Goal: Task Accomplishment & Management: Complete application form

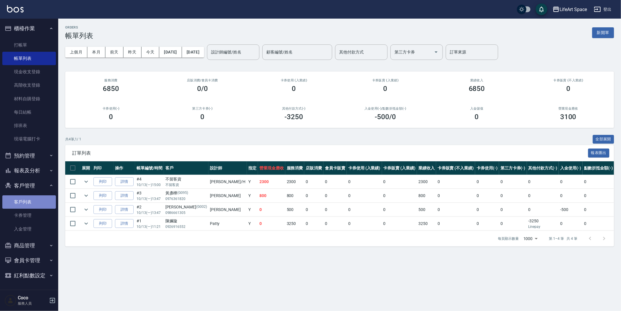
click at [30, 199] on link "客戶列表" at bounding box center [29, 202] width 54 height 13
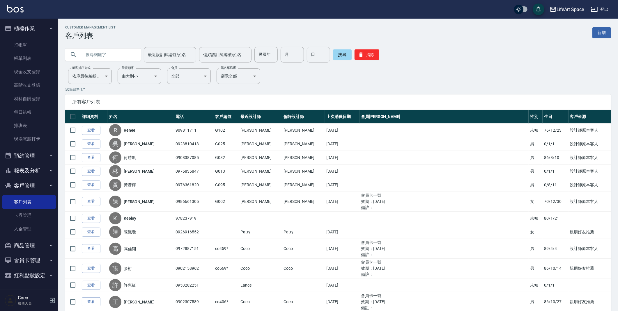
click at [136, 56] on div "最近設計師編號/姓名 最近設計師編號/姓名 偏好設計師編號/姓名 偏好設計師編號/姓名 民國年 民國年 月 月 日 日 搜尋 清除" at bounding box center [338, 55] width 546 height 16
click at [128, 55] on input "text" at bounding box center [108, 55] width 55 height 16
type input "v"
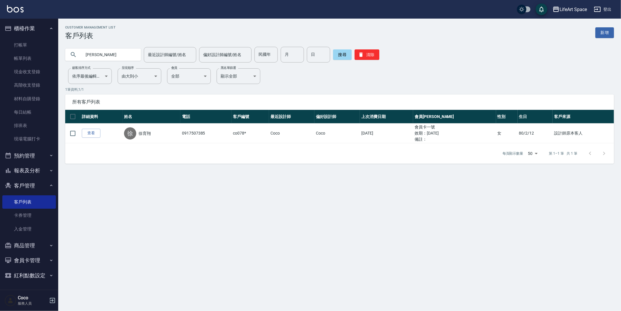
type input "徐育"
click at [94, 134] on link "查看" at bounding box center [91, 133] width 19 height 9
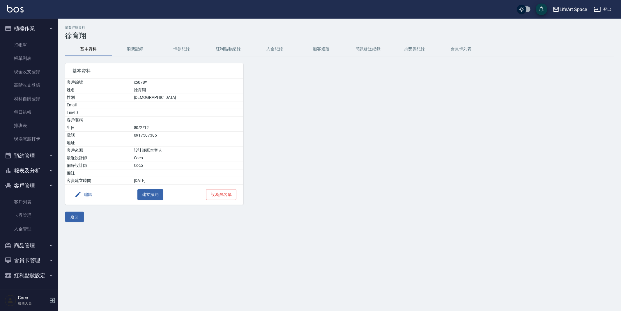
click at [131, 51] on button "消費記錄" at bounding box center [135, 49] width 47 height 14
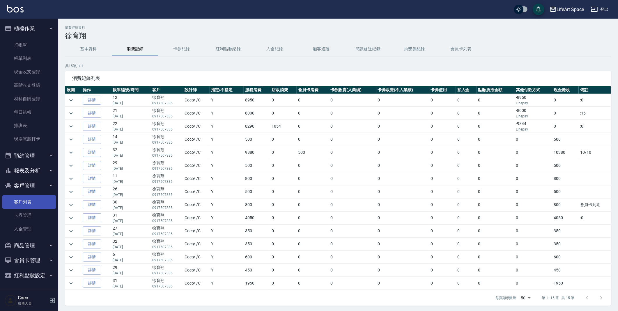
click at [33, 204] on link "客戶列表" at bounding box center [29, 202] width 54 height 13
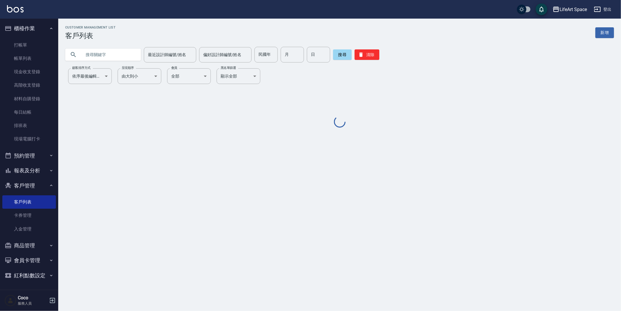
click at [119, 53] on input "text" at bounding box center [108, 55] width 55 height 16
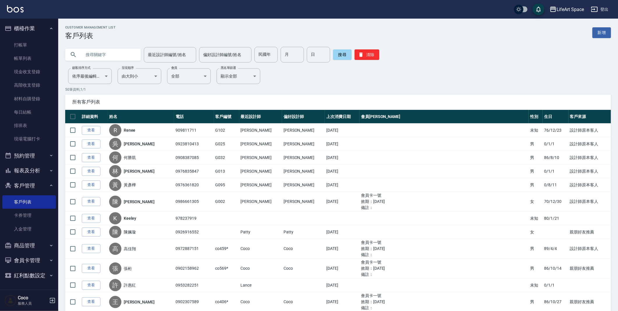
type input "ㄎ"
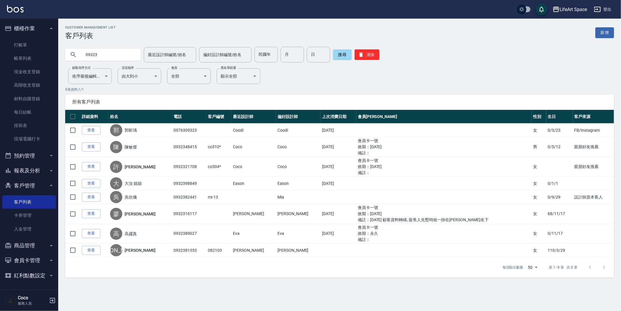
drag, startPoint x: 102, startPoint y: 58, endPoint x: 72, endPoint y: 61, distance: 30.2
click at [80, 60] on div "09323" at bounding box center [103, 55] width 76 height 12
type input "0"
type input "1"
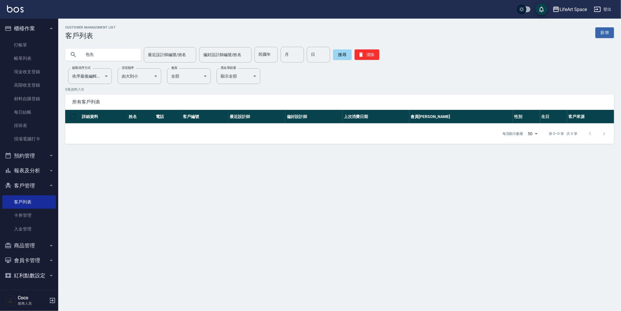
type input "包"
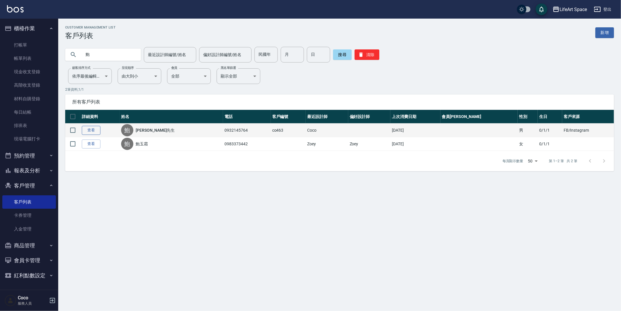
type input "鮑"
click at [88, 133] on link "查看" at bounding box center [91, 130] width 19 height 9
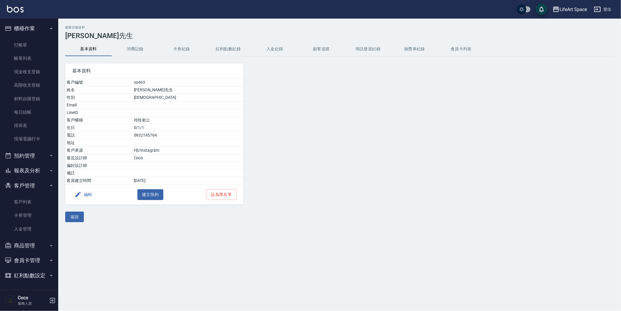
click at [140, 49] on button "消費記錄" at bounding box center [135, 49] width 47 height 14
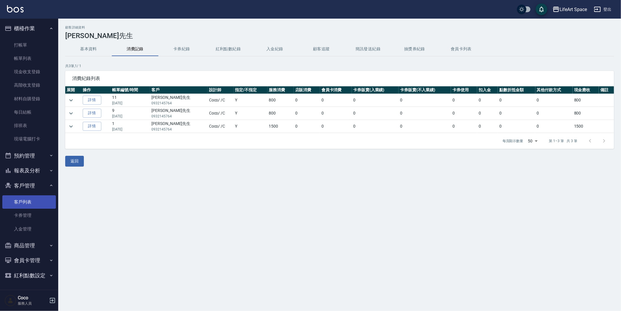
drag, startPoint x: 27, startPoint y: 194, endPoint x: 28, endPoint y: 202, distance: 7.9
click at [27, 195] on ul "客戶列表 卡券管理 入金管理" at bounding box center [29, 215] width 54 height 45
click at [28, 203] on link "客戶列表" at bounding box center [29, 202] width 54 height 13
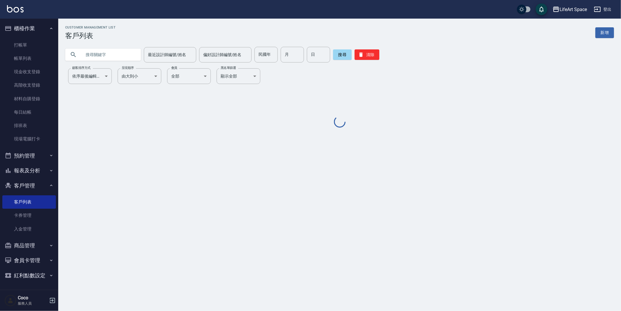
click at [90, 58] on input "text" at bounding box center [108, 55] width 55 height 16
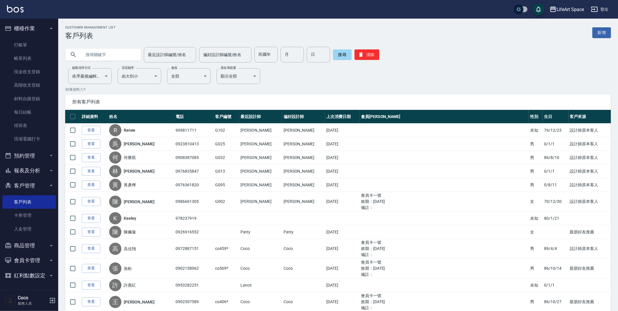
type input "ㄌ"
type input "玲玲"
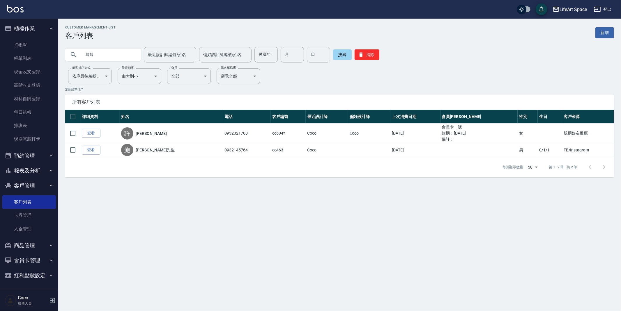
click at [96, 134] on link "查看" at bounding box center [91, 133] width 19 height 9
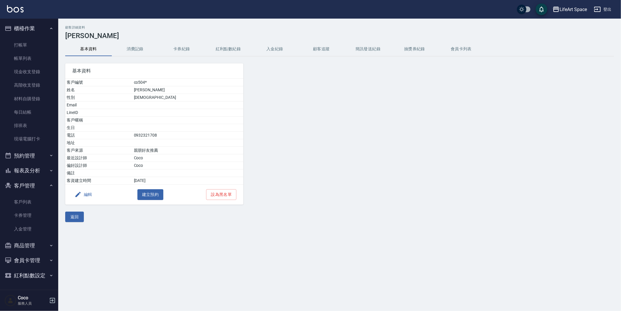
click at [143, 49] on button "消費記錄" at bounding box center [135, 49] width 47 height 14
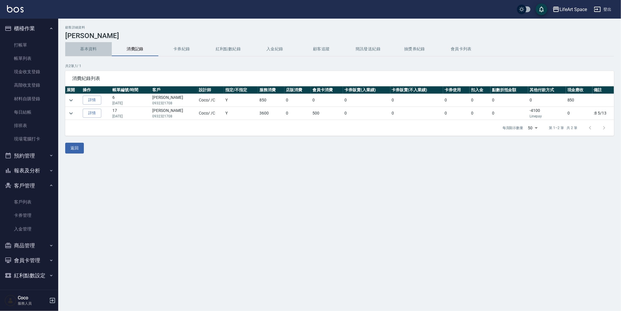
drag, startPoint x: 89, startPoint y: 46, endPoint x: 118, endPoint y: 47, distance: 29.4
click at [89, 46] on button "基本資料" at bounding box center [88, 49] width 47 height 14
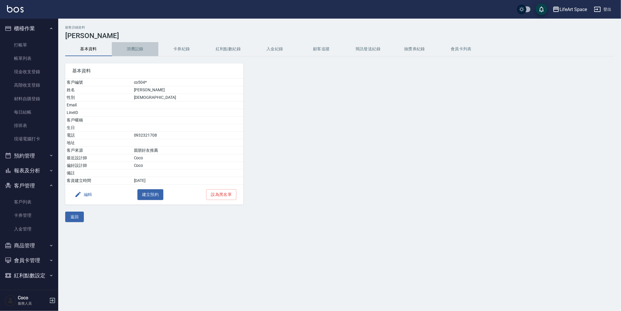
click at [132, 47] on button "消費記錄" at bounding box center [135, 49] width 47 height 14
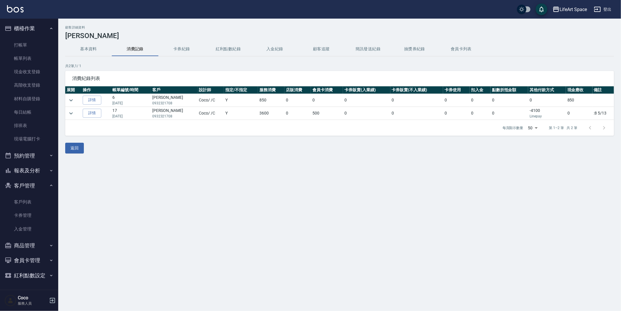
click at [95, 45] on button "基本資料" at bounding box center [88, 49] width 47 height 14
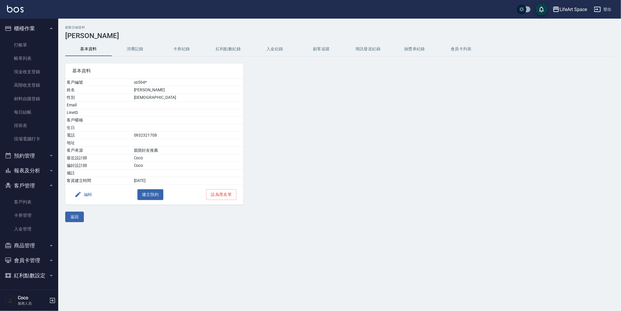
click at [127, 46] on button "消費記錄" at bounding box center [135, 49] width 47 height 14
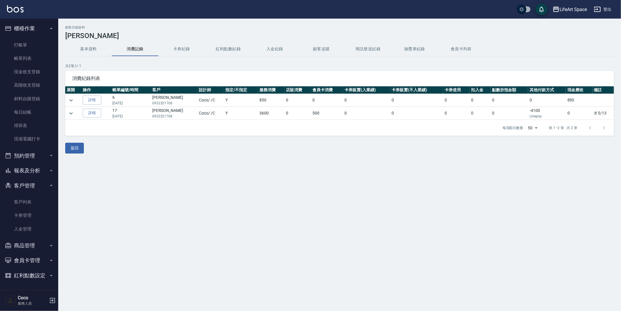
click at [76, 116] on td at bounding box center [73, 113] width 16 height 13
click at [70, 111] on icon "expand row" at bounding box center [70, 113] width 7 height 7
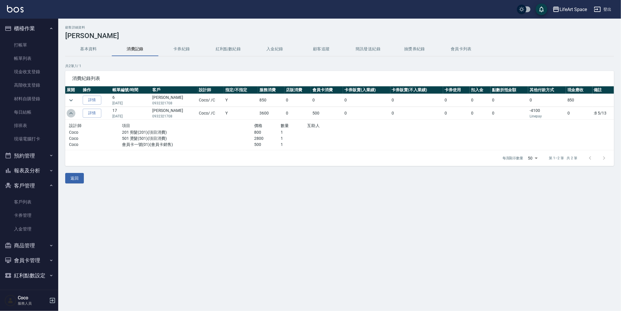
click at [70, 111] on icon "expand row" at bounding box center [70, 113] width 7 height 7
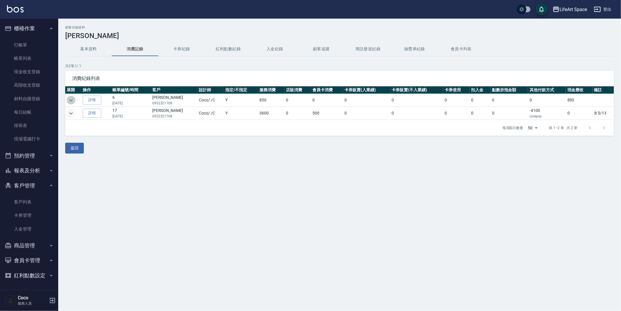
click at [73, 102] on icon "expand row" at bounding box center [70, 100] width 7 height 7
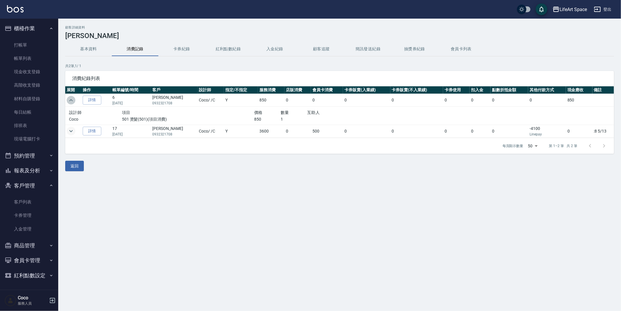
click at [73, 102] on icon "expand row" at bounding box center [70, 100] width 7 height 7
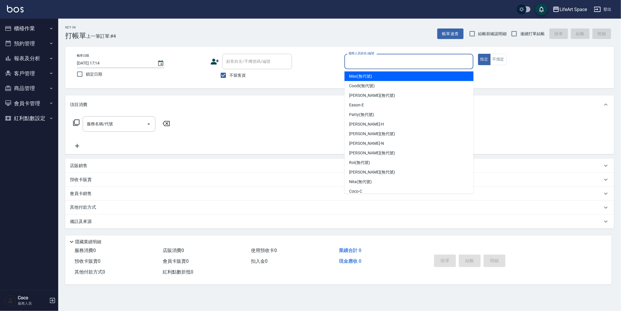
click at [373, 62] on input "服務人員姓名/編號" at bounding box center [409, 61] width 124 height 10
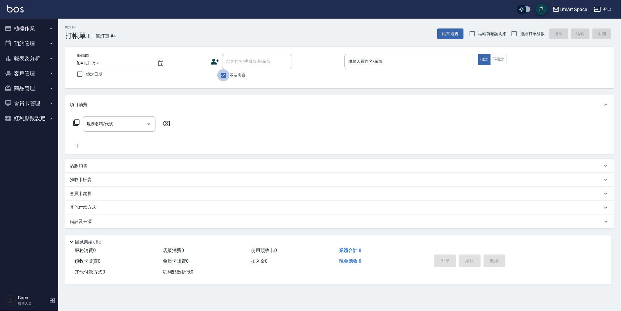
click at [228, 75] on input "不留客資" at bounding box center [223, 75] width 12 height 12
checkbox input "false"
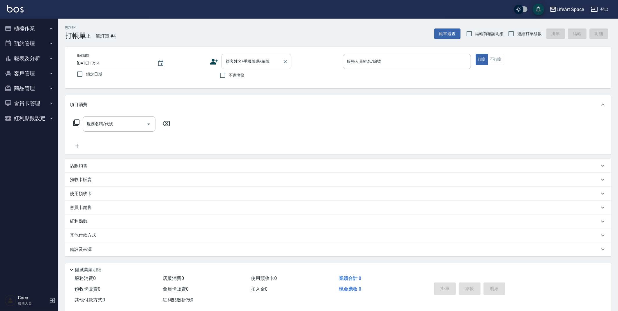
click at [237, 61] on input "顧客姓名/手機號碼/編號" at bounding box center [252, 61] width 56 height 10
click at [272, 64] on input "９７８７" at bounding box center [252, 61] width 56 height 10
type input "９"
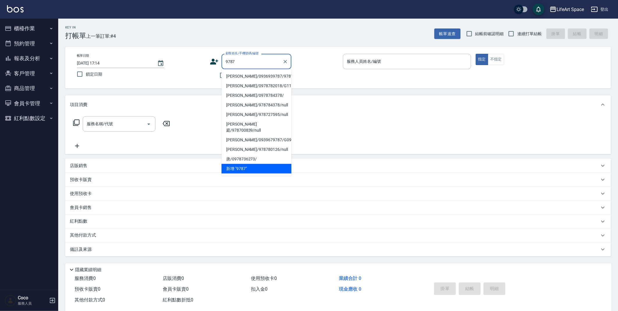
type input "9787"
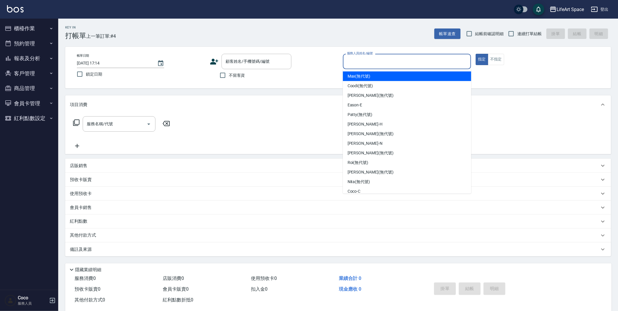
click at [376, 62] on input "服務人員姓名/編號" at bounding box center [406, 61] width 123 height 10
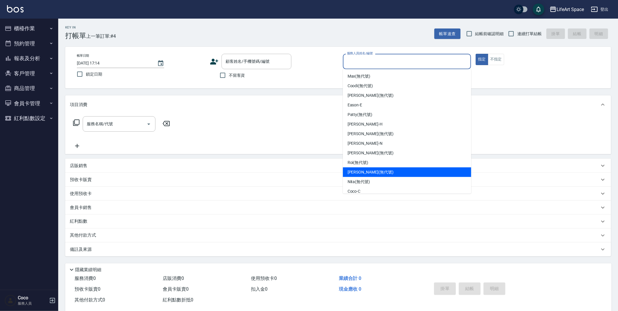
click at [357, 170] on span "[PERSON_NAME] (無代號)" at bounding box center [370, 172] width 46 height 6
type input "[PERSON_NAME](無代號)"
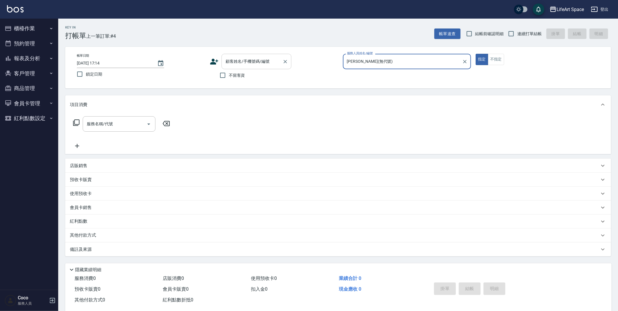
click at [222, 76] on input "不留客資" at bounding box center [222, 75] width 12 height 12
checkbox input "true"
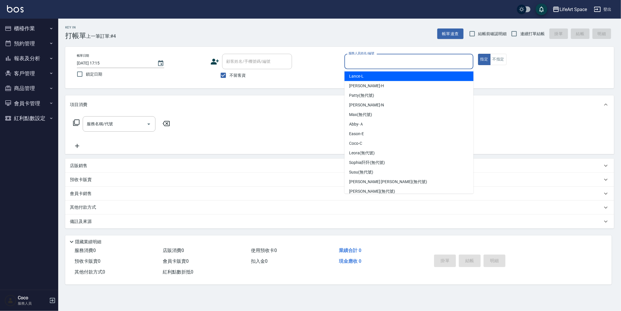
click at [376, 61] on input "服務人員姓名/編號" at bounding box center [409, 61] width 124 height 10
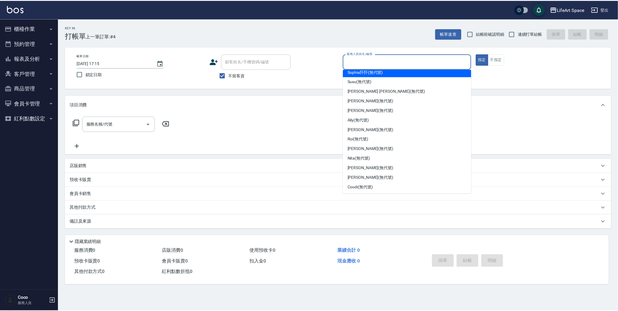
scroll to position [94, 0]
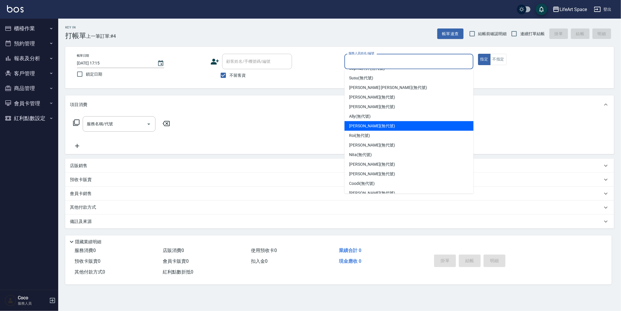
click at [374, 128] on span "[PERSON_NAME] (無代號)" at bounding box center [372, 126] width 46 height 6
type input "[PERSON_NAME](無代號)"
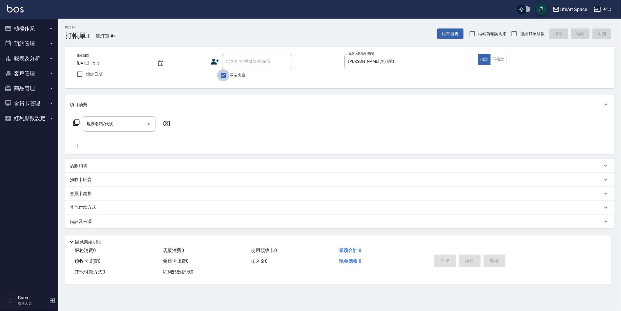
drag, startPoint x: 225, startPoint y: 76, endPoint x: 239, endPoint y: 61, distance: 20.8
click at [225, 76] on input "不留客資" at bounding box center [223, 75] width 12 height 12
checkbox input "false"
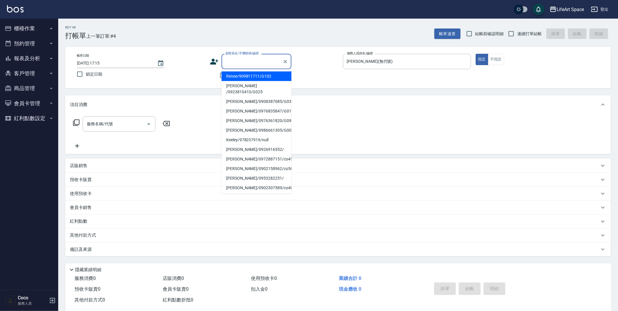
click at [239, 61] on div "顧客姓名/手機號碼/編號 顧客姓名/手機號碼/編號" at bounding box center [256, 61] width 70 height 15
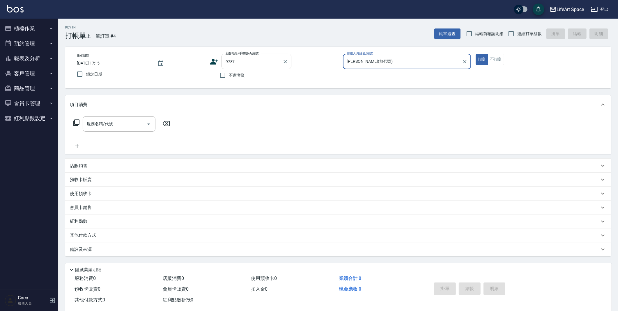
type input "[PERSON_NAME]/0936939787/9787"
click at [128, 128] on input "服務名稱/代號" at bounding box center [114, 124] width 59 height 10
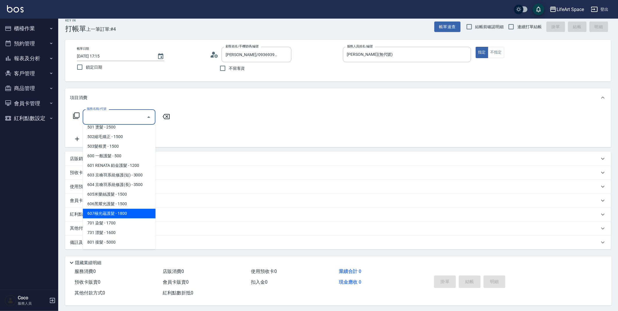
scroll to position [10, 0]
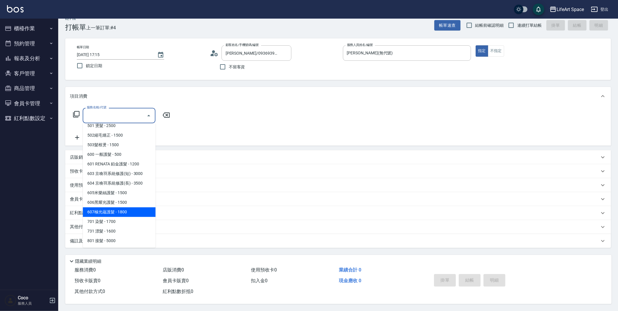
drag, startPoint x: 131, startPoint y: 209, endPoint x: 172, endPoint y: 143, distance: 78.0
click at [131, 209] on span "607極光蘊護髮 - 1800" at bounding box center [119, 212] width 73 height 10
type input "607極光蘊護髮(607)"
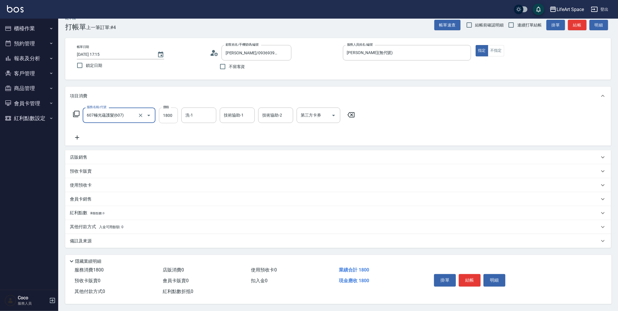
click at [171, 114] on input "1800" at bounding box center [168, 116] width 19 height 16
type input "2200"
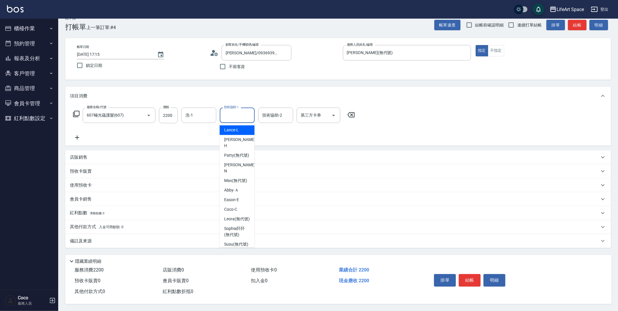
click at [238, 112] on div "技術協助-1 技術協助-1" at bounding box center [237, 115] width 35 height 15
click at [237, 152] on span "[PERSON_NAME] (無代號)" at bounding box center [236, 155] width 25 height 6
type input "Patty(無代號)"
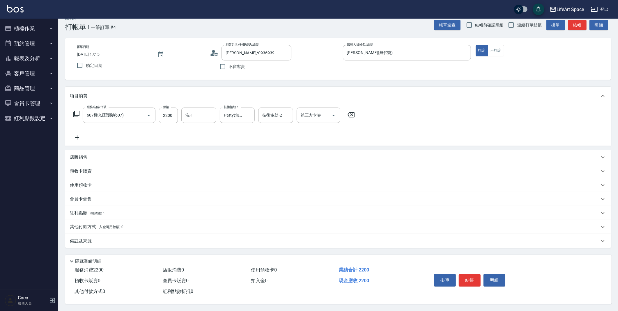
click at [77, 135] on icon at bounding box center [77, 137] width 15 height 7
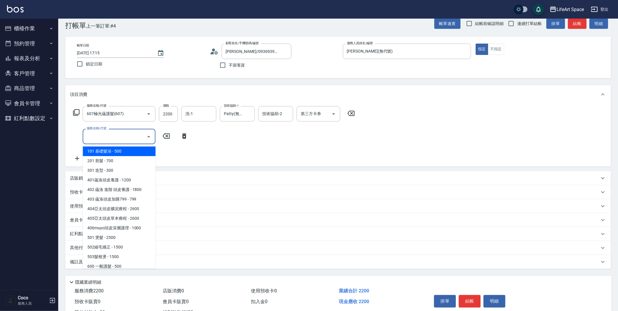
click at [106, 134] on input "服務名稱/代號" at bounding box center [114, 137] width 59 height 10
click at [106, 152] on span "101 基礎髮浴 - 500" at bounding box center [119, 152] width 73 height 10
type input "101 基礎髮浴 (101)"
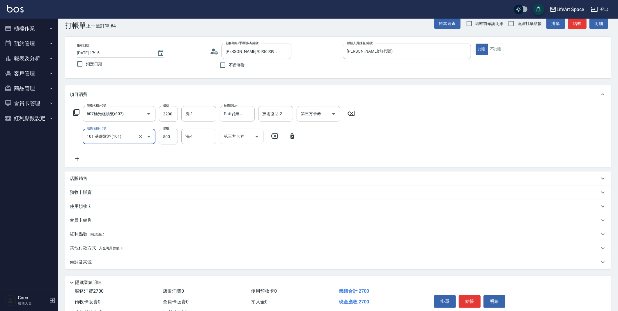
click at [173, 138] on input "500" at bounding box center [168, 137] width 19 height 16
type input "350"
click at [199, 137] on input "洗-1" at bounding box center [199, 137] width 30 height 10
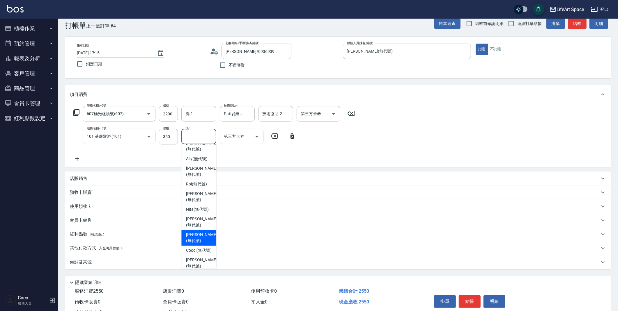
scroll to position [180, 0]
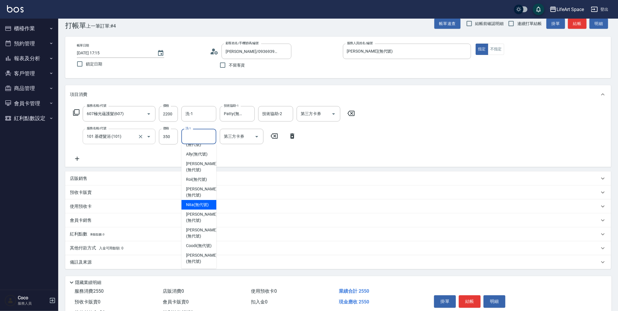
drag, startPoint x: 205, startPoint y: 193, endPoint x: 104, endPoint y: 131, distance: 117.9
click at [205, 202] on span "Nita (無代號)" at bounding box center [197, 205] width 23 height 6
type input "Nita (無代號)"
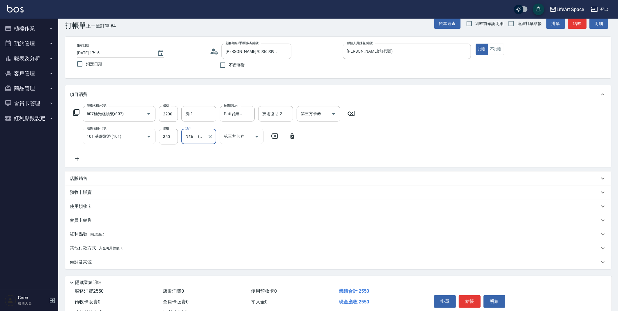
click at [77, 157] on icon at bounding box center [77, 159] width 4 height 4
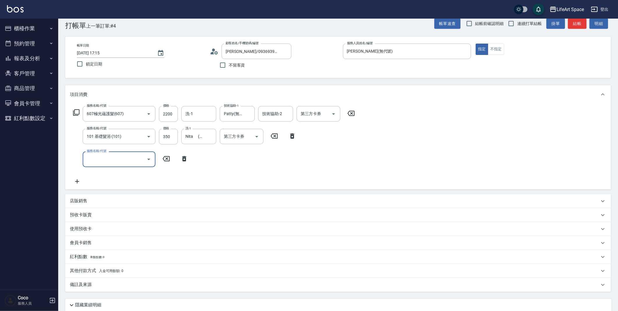
click at [104, 156] on input "服務名稱/代號" at bounding box center [114, 159] width 59 height 10
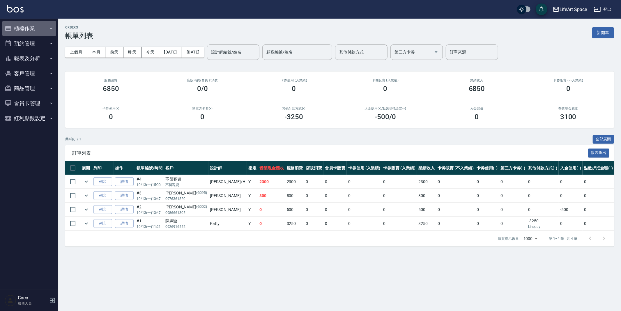
click at [33, 31] on button "櫃檯作業" at bounding box center [29, 28] width 54 height 15
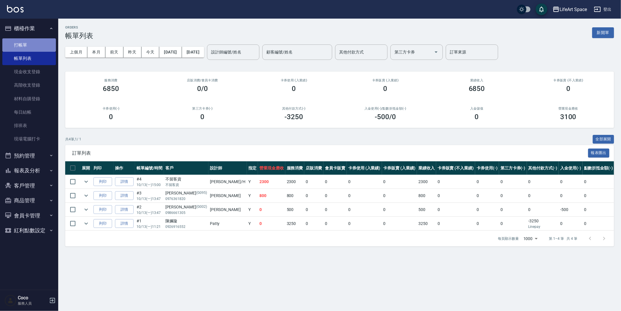
click at [30, 47] on link "打帳單" at bounding box center [29, 44] width 54 height 13
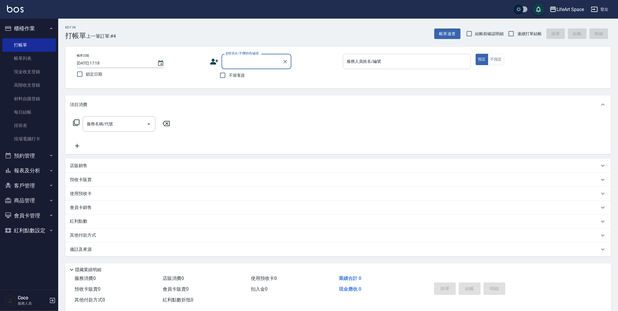
click at [363, 64] on div "服務人員姓名/編號 服務人員姓名/編號" at bounding box center [407, 61] width 128 height 15
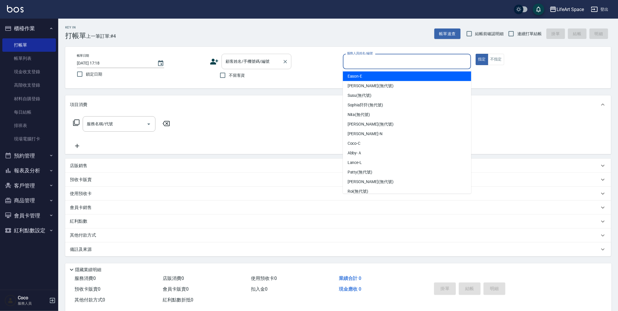
click at [261, 62] on div "顧客姓名/手機號碼/編號 顧客姓名/手機號碼/編號" at bounding box center [256, 61] width 70 height 15
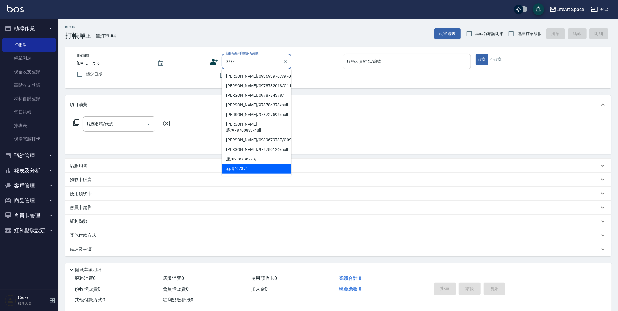
click at [263, 78] on li "[PERSON_NAME]/0936939787/9787" at bounding box center [256, 77] width 70 height 10
type input "[PERSON_NAME]/0936939787/9787"
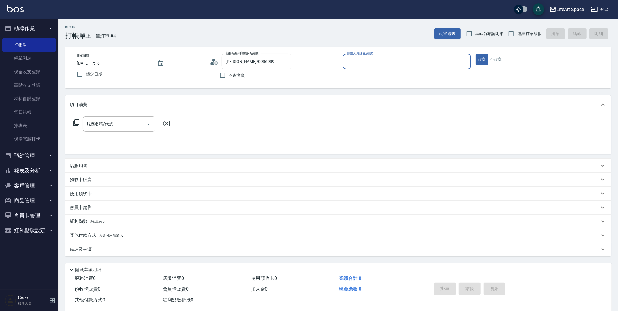
click at [373, 64] on input "服務人員姓名/編號" at bounding box center [406, 61] width 123 height 10
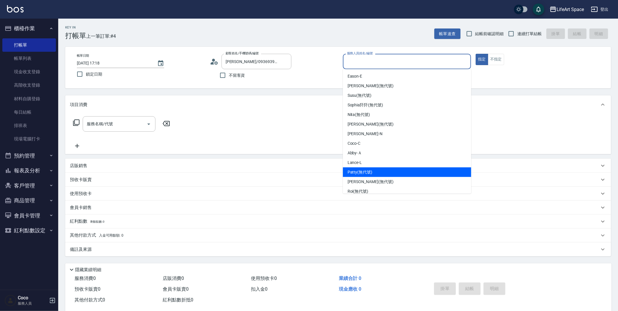
scroll to position [101, 0]
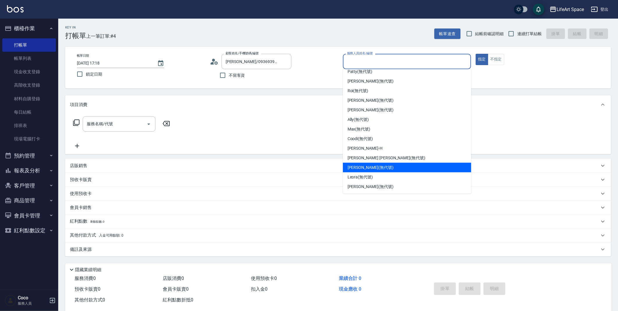
click at [391, 168] on div "[PERSON_NAME] (無代號)" at bounding box center [407, 168] width 128 height 10
type input "[PERSON_NAME](無代號)"
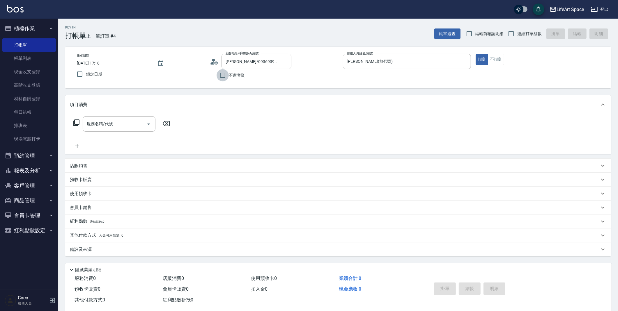
click at [228, 75] on input "不留客資" at bounding box center [222, 75] width 12 height 12
checkbox input "true"
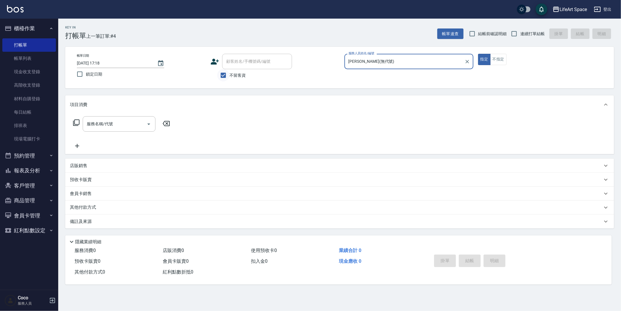
click at [228, 74] on input "不留客資" at bounding box center [223, 75] width 12 height 12
checkbox input "false"
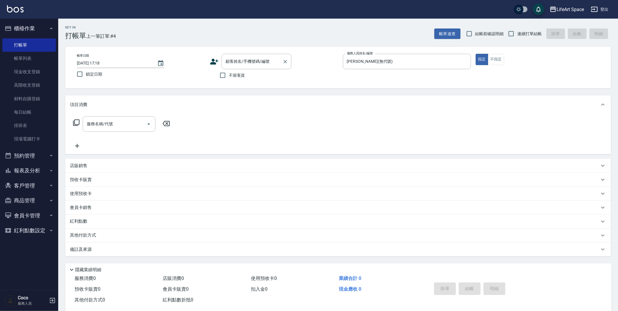
click at [232, 63] on input "顧客姓名/手機號碼/編號" at bounding box center [252, 61] width 56 height 10
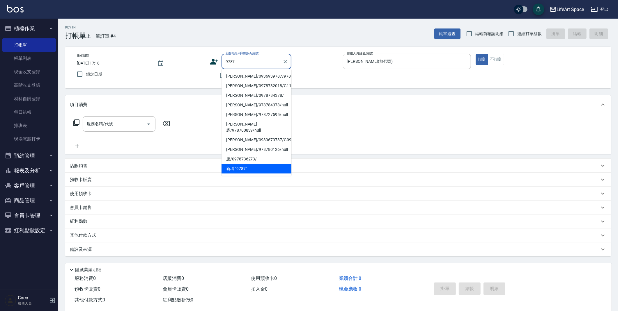
click at [237, 76] on li "[PERSON_NAME]/0936939787/9787" at bounding box center [256, 77] width 70 height 10
type input "[PERSON_NAME]/0936939787/9787"
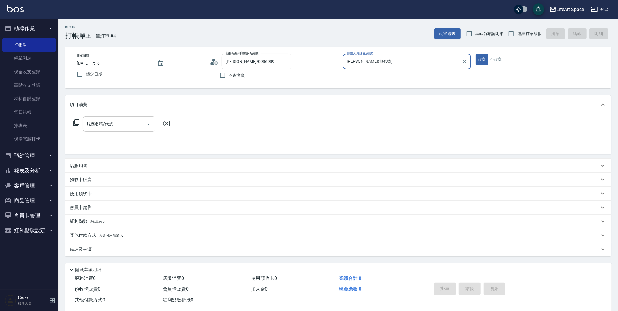
click at [104, 124] on input "服務名稱/代號" at bounding box center [114, 124] width 59 height 10
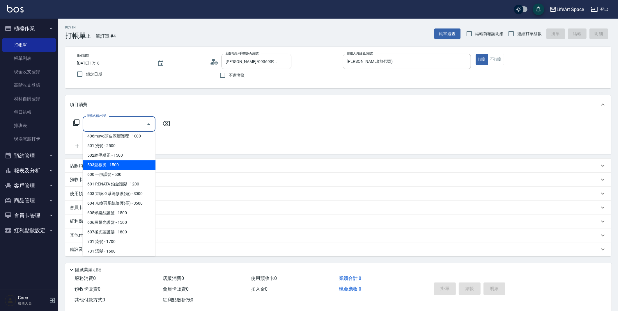
scroll to position [91, 0]
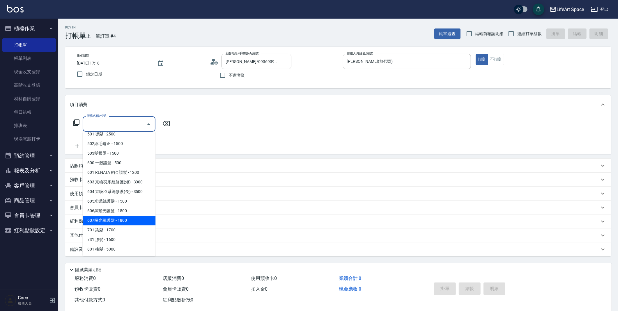
click at [116, 219] on span "607極光蘊護髮 - 1800" at bounding box center [119, 221] width 73 height 10
type input "607極光蘊護髮(607)"
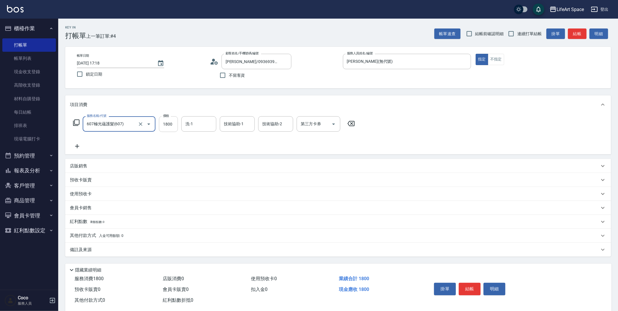
click at [174, 124] on input "1800" at bounding box center [168, 124] width 19 height 16
type input "2200"
click at [205, 123] on input "洗-1" at bounding box center [199, 124] width 30 height 10
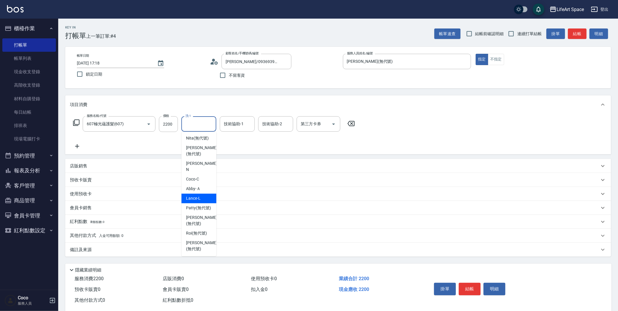
scroll to position [71, 0]
click at [191, 192] on span "[PERSON_NAME] (無代號)" at bounding box center [198, 189] width 25 height 6
type input "Patty(無代號)"
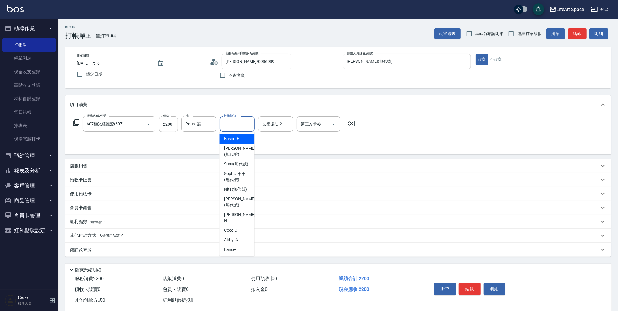
click at [244, 122] on input "技術協助-1" at bounding box center [237, 124] width 30 height 10
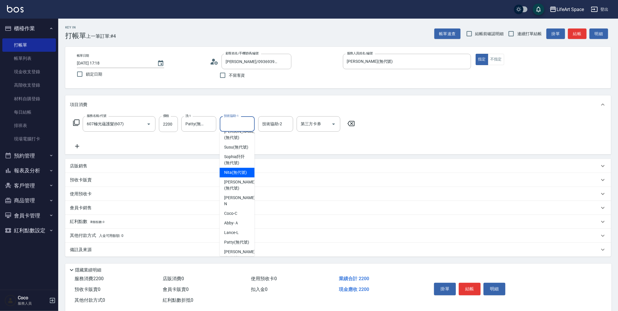
scroll to position [27, 0]
click at [241, 235] on span "[PERSON_NAME] (無代號)" at bounding box center [236, 232] width 25 height 6
type input "Patty(無代號)"
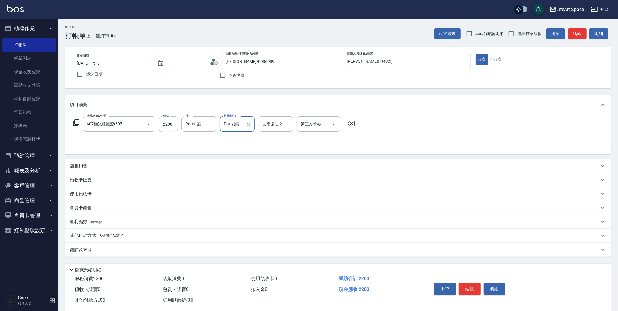
click at [77, 146] on icon at bounding box center [77, 146] width 4 height 4
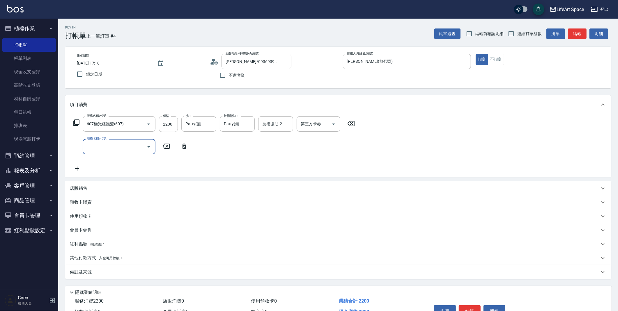
click at [113, 146] on input "服務名稱/代號" at bounding box center [114, 147] width 59 height 10
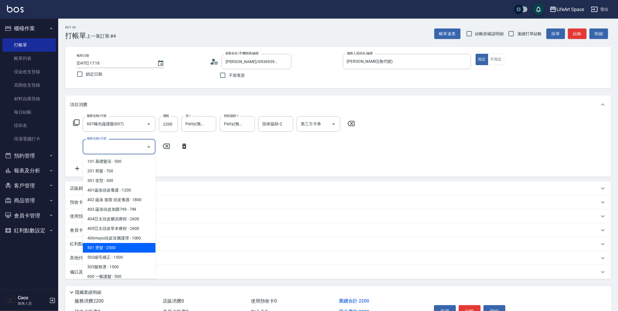
click at [121, 248] on span "501 燙髮 - 2500" at bounding box center [119, 248] width 73 height 10
type input "501 燙髮(501)"
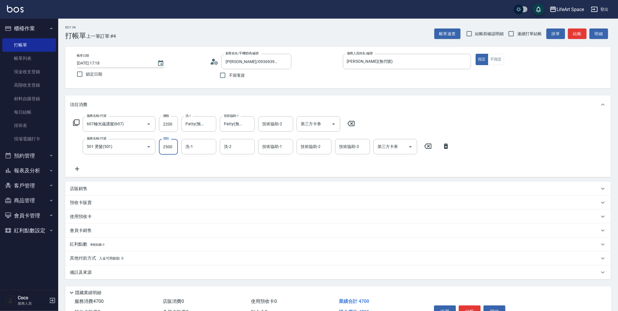
click at [174, 147] on input "2500" at bounding box center [168, 147] width 19 height 16
type input "1500"
click at [76, 168] on icon at bounding box center [77, 169] width 15 height 7
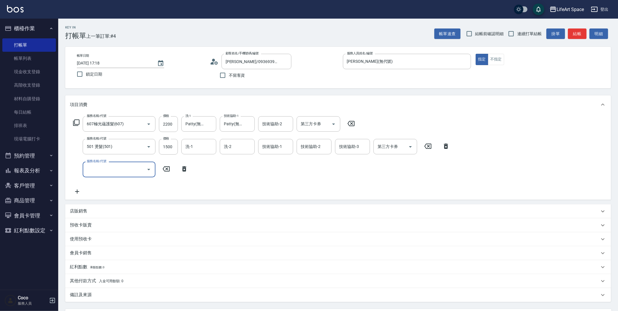
click at [99, 169] on input "服務名稱/代號" at bounding box center [114, 169] width 59 height 10
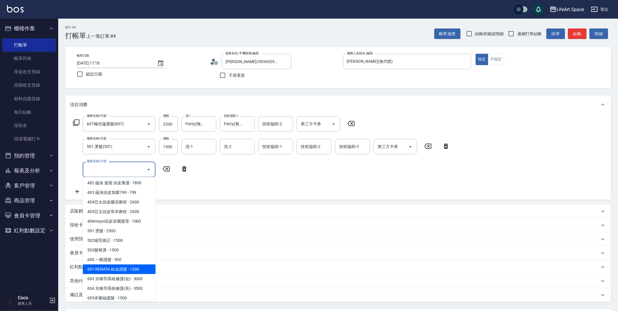
scroll to position [91, 0]
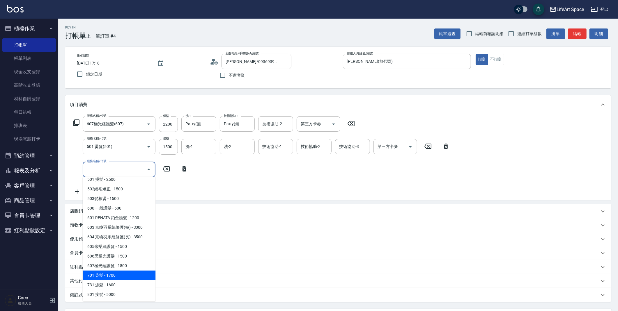
click at [122, 273] on span "701 染髮 - 1700" at bounding box center [119, 276] width 73 height 10
type input "701 染髮(701)"
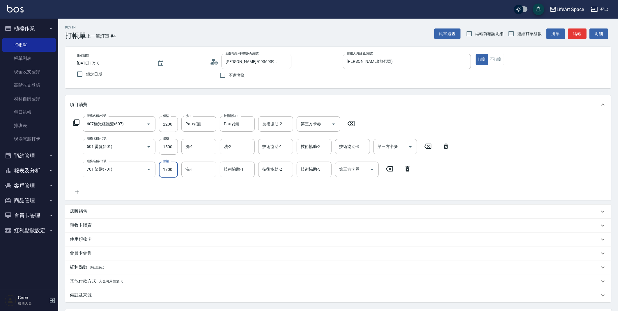
click at [173, 172] on input "1700" at bounding box center [168, 170] width 19 height 16
type input "2650"
click at [75, 191] on icon at bounding box center [77, 192] width 15 height 7
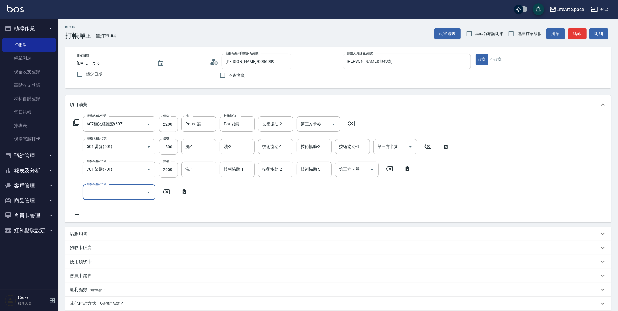
click at [101, 193] on input "服務名稱/代號" at bounding box center [114, 192] width 59 height 10
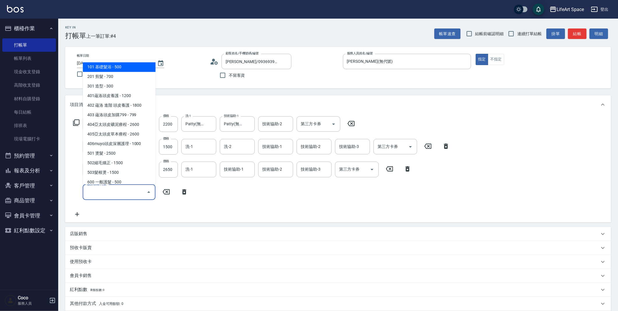
drag, startPoint x: 134, startPoint y: 67, endPoint x: 166, endPoint y: 82, distance: 35.3
click at [134, 67] on span "101 基礎髮浴 - 500" at bounding box center [119, 67] width 73 height 10
type input "101 基礎髮浴 (101)"
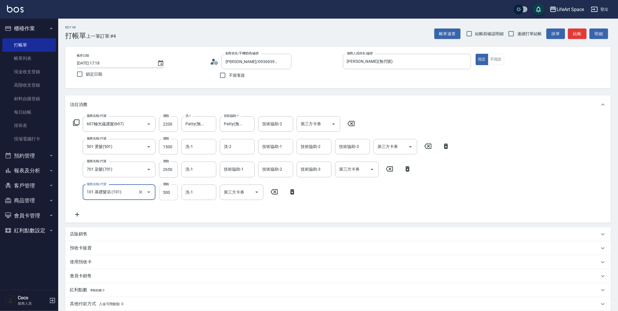
click at [173, 193] on input "500" at bounding box center [168, 193] width 19 height 16
type input "350"
click at [196, 194] on input "洗-1" at bounding box center [199, 192] width 30 height 10
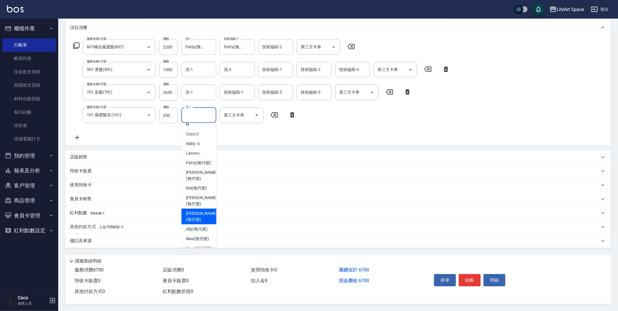
scroll to position [64, 0]
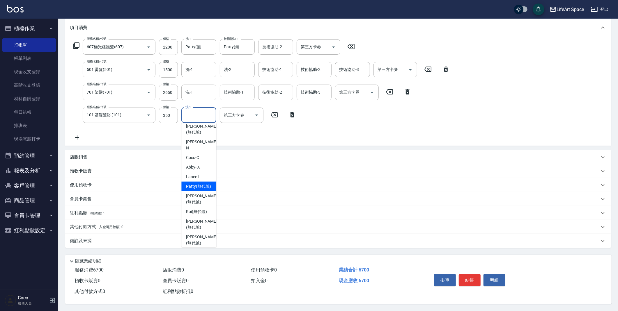
drag, startPoint x: 197, startPoint y: 194, endPoint x: 228, endPoint y: 95, distance: 104.3
click at [197, 190] on span "[PERSON_NAME] (無代號)" at bounding box center [198, 187] width 25 height 6
type input "Patty(無代號)"
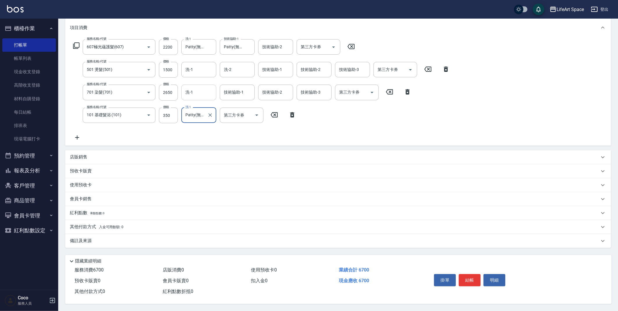
click at [200, 88] on input "洗-1" at bounding box center [199, 92] width 30 height 10
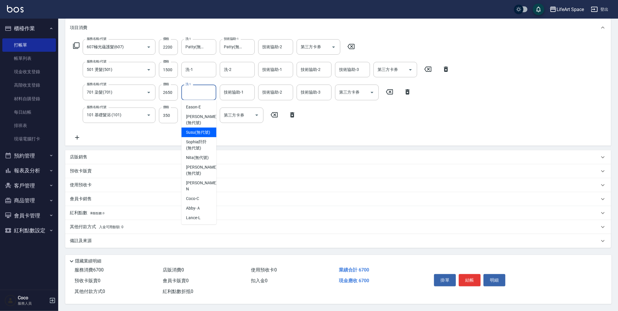
click at [272, 68] on div "技術協助-1 技術協助-1" at bounding box center [275, 69] width 35 height 15
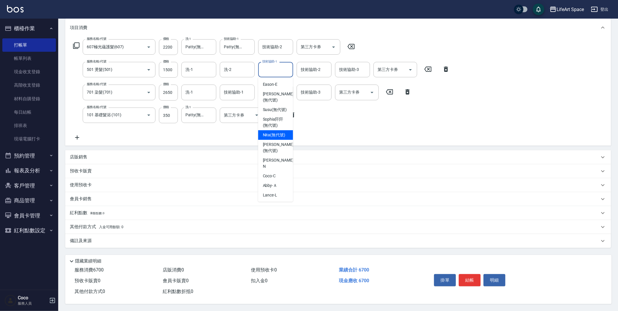
drag, startPoint x: 271, startPoint y: 137, endPoint x: 305, endPoint y: 116, distance: 40.3
click at [271, 137] on span "Nita (無代號)" at bounding box center [274, 135] width 23 height 6
type input "Nita (無代號)"
click at [312, 70] on div "技術協助-2 技術協助-2" at bounding box center [313, 69] width 35 height 15
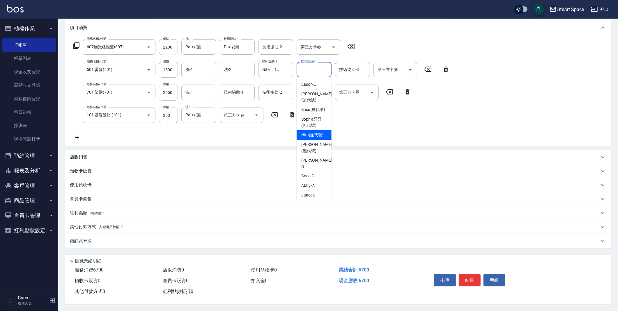
click at [309, 138] on span "Nita (無代號)" at bounding box center [312, 135] width 23 height 6
type input "Nita (無代號)"
click at [94, 224] on p "其他付款方式 入金可用餘額: 0" at bounding box center [97, 227] width 54 height 6
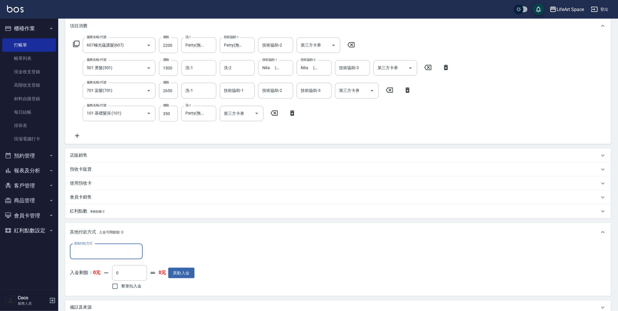
scroll to position [0, 0]
click at [113, 245] on div "其他付款方式" at bounding box center [106, 251] width 73 height 15
drag, startPoint x: 80, startPoint y: 274, endPoint x: 141, endPoint y: 255, distance: 63.8
click at [80, 273] on span "Linepay" at bounding box center [106, 276] width 73 height 10
type input "Linepay"
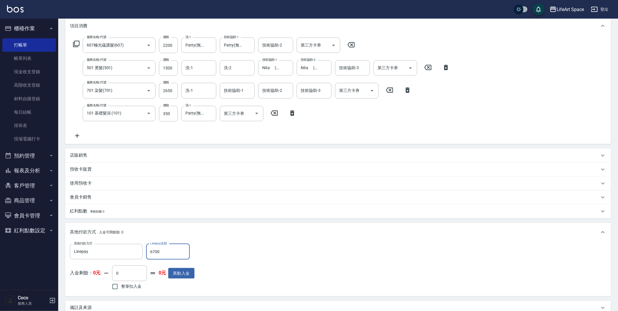
type input "6700"
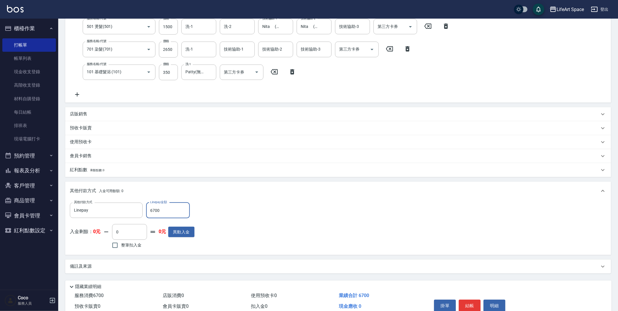
scroll to position [148, 0]
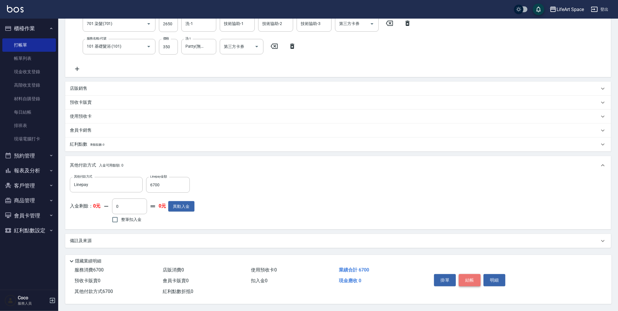
click at [477, 278] on button "結帳" at bounding box center [470, 280] width 22 height 12
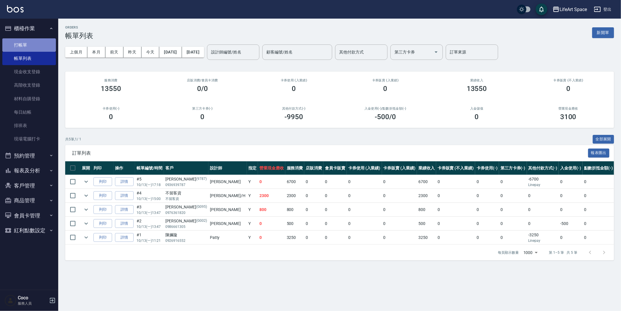
click at [25, 45] on link "打帳單" at bounding box center [29, 44] width 54 height 13
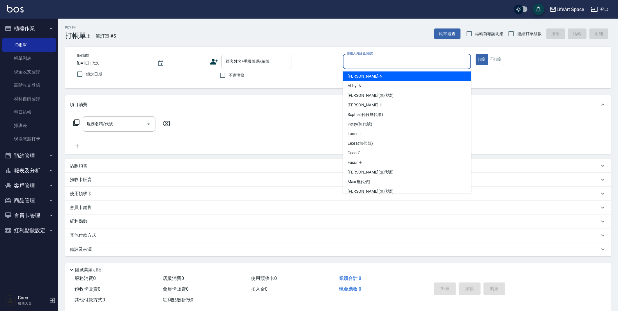
click at [353, 62] on input "服務人員姓名/編號" at bounding box center [406, 61] width 123 height 10
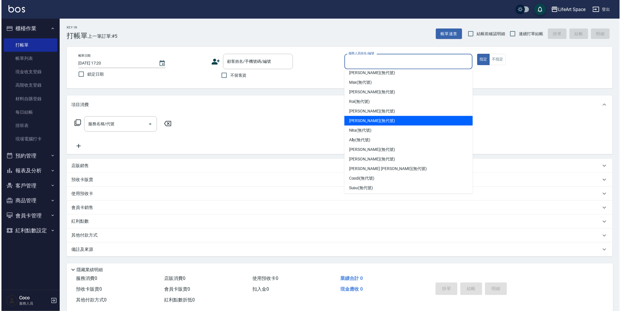
scroll to position [101, 0]
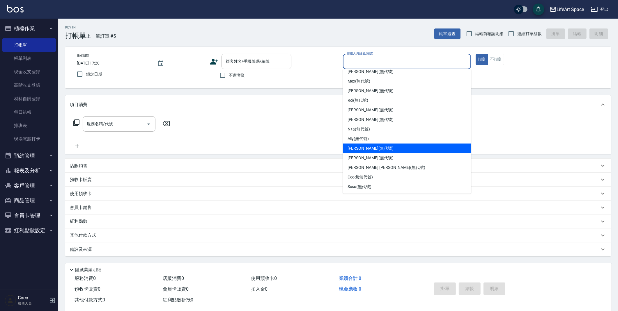
click at [362, 150] on span "[PERSON_NAME] (無代號)" at bounding box center [370, 148] width 46 height 6
type input "[PERSON_NAME](無代號)"
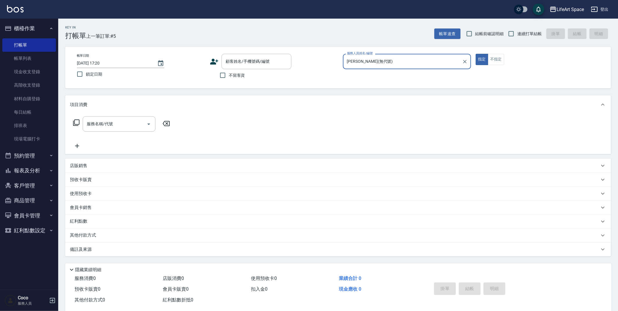
drag, startPoint x: 224, startPoint y: 73, endPoint x: 198, endPoint y: 73, distance: 25.3
click at [224, 73] on input "不留客資" at bounding box center [222, 75] width 12 height 12
checkbox input "true"
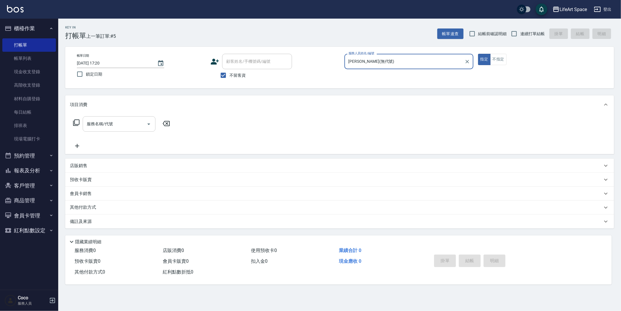
click at [126, 123] on input "服務名稱/代號" at bounding box center [114, 124] width 59 height 10
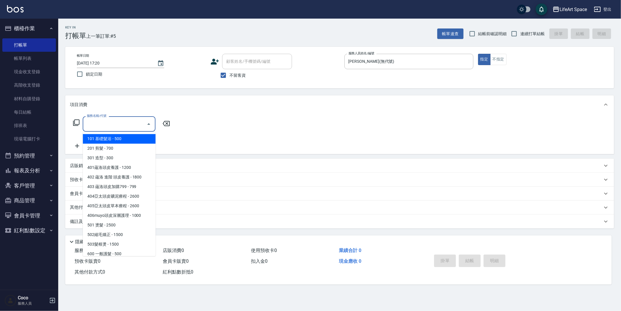
click at [126, 141] on span "101 基礎髮浴 - 500" at bounding box center [119, 139] width 73 height 10
type input "101 基礎髮浴 (101)"
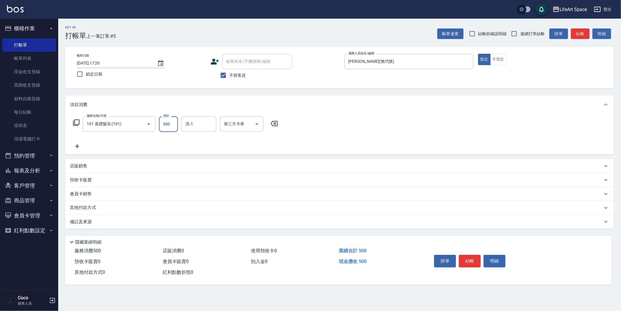
click at [171, 126] on input "500" at bounding box center [168, 124] width 19 height 16
click at [502, 60] on button "不指定" at bounding box center [498, 59] width 16 height 11
click at [190, 123] on div "洗-1 洗-1" at bounding box center [198, 123] width 35 height 15
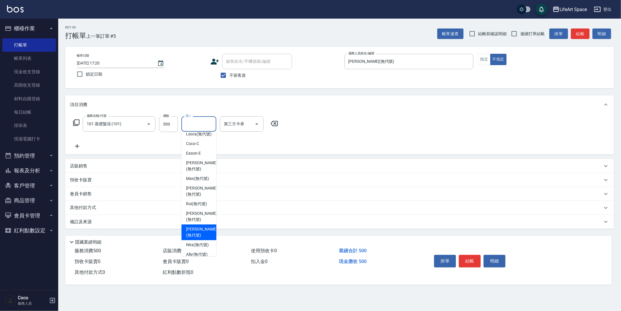
scroll to position [146, 0]
click at [199, 245] on span "[PERSON_NAME] [PERSON_NAME] (無代號)" at bounding box center [201, 252] width 31 height 18
type input "[PERSON_NAME] [PERSON_NAME](無代號)"
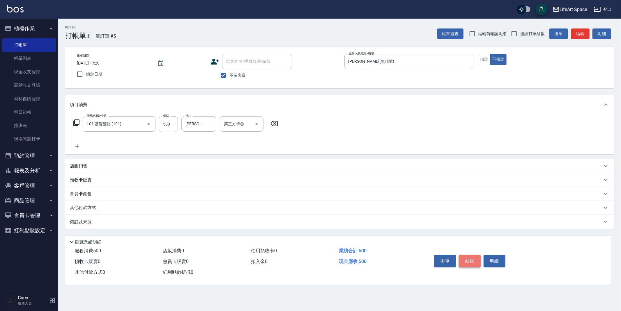
click at [468, 260] on button "結帳" at bounding box center [470, 261] width 22 height 12
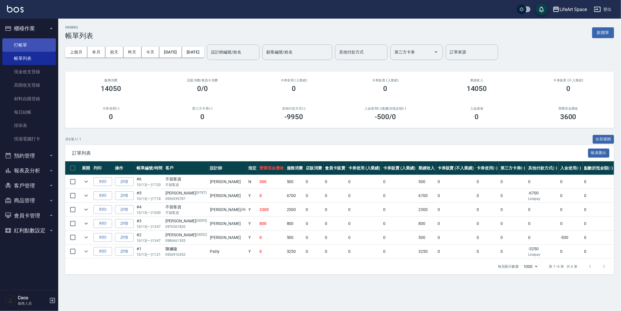
click at [35, 42] on link "打帳單" at bounding box center [29, 44] width 54 height 13
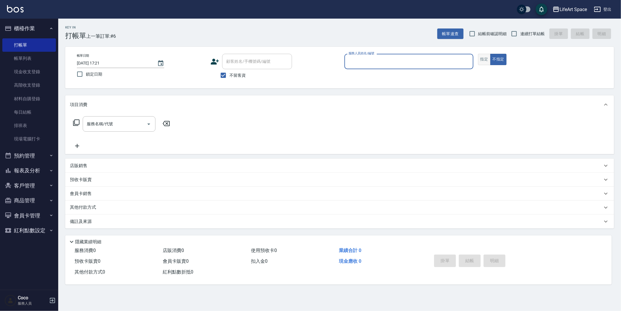
click at [482, 60] on button "指定" at bounding box center [484, 59] width 13 height 11
